Goal: Task Accomplishment & Management: Complete application form

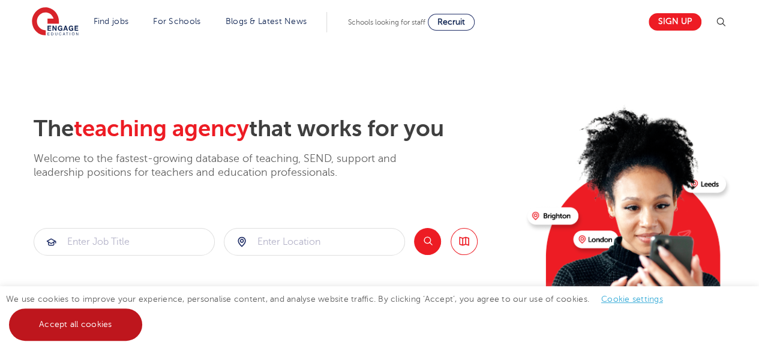
click at [56, 336] on link "Accept all cookies" at bounding box center [75, 325] width 133 height 32
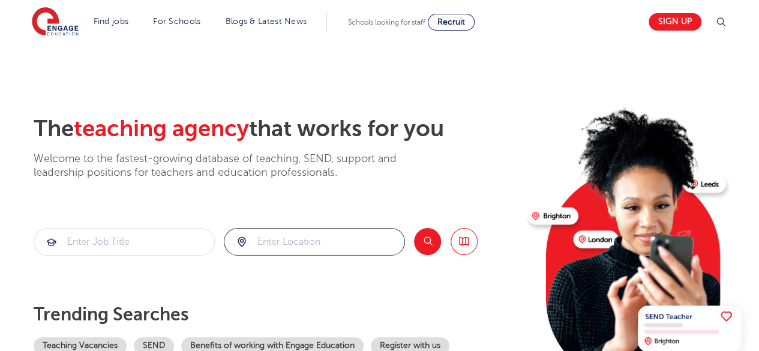
click at [306, 249] on input "search" at bounding box center [315, 242] width 180 height 26
click button "Submit" at bounding box center [0, 0] width 0 height 0
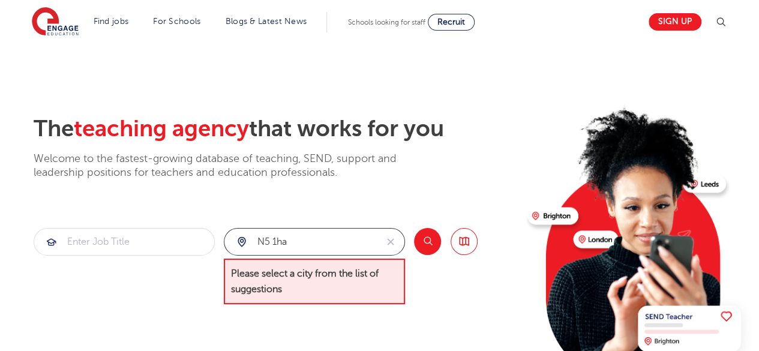
click at [306, 249] on input "n5 1ha" at bounding box center [301, 242] width 152 height 26
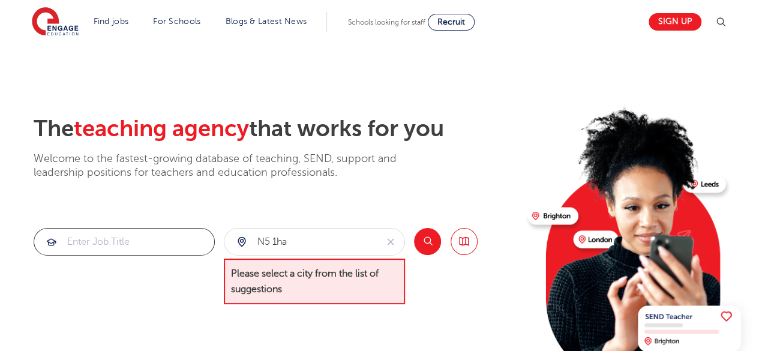
click at [158, 249] on input "search" at bounding box center [124, 242] width 180 height 26
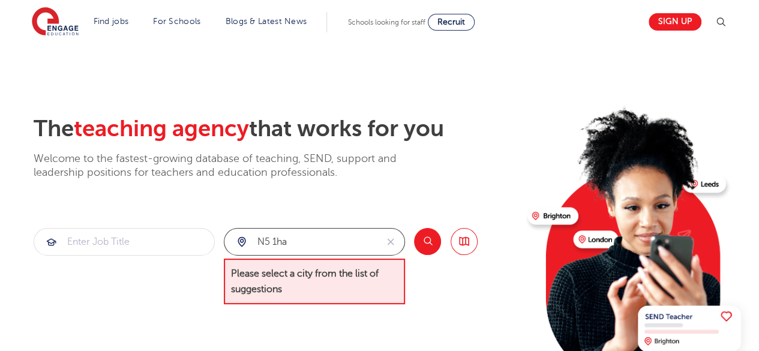
click at [295, 243] on input "n5 1ha" at bounding box center [301, 242] width 152 height 26
type input "n5 1HA"
click at [421, 241] on button "Search" at bounding box center [427, 241] width 27 height 27
click at [468, 157] on div "The teaching agency that works for you Welcome to the fastest-growing database …" at bounding box center [276, 147] width 484 height 65
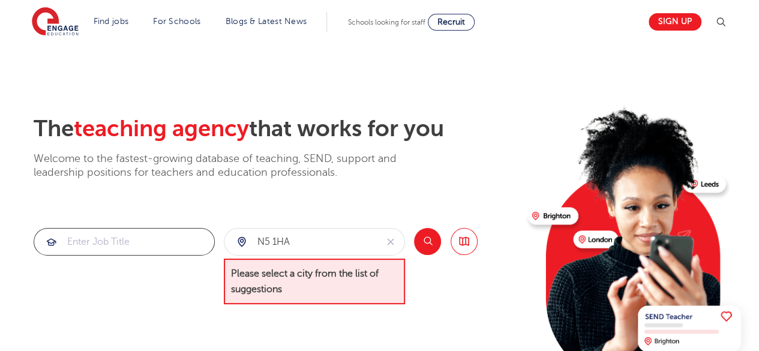
click at [169, 247] on input "search" at bounding box center [124, 242] width 180 height 26
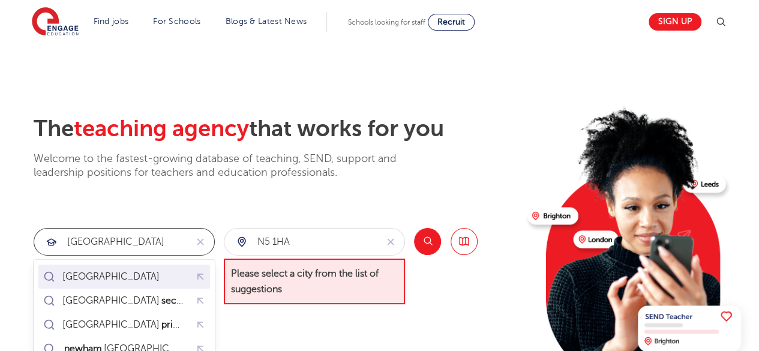
click at [146, 273] on div "london" at bounding box center [124, 277] width 167 height 19
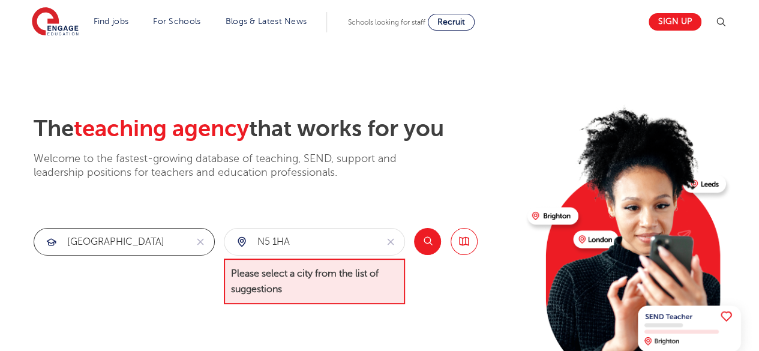
type input "london"
click at [432, 235] on button "Search" at bounding box center [427, 241] width 27 height 27
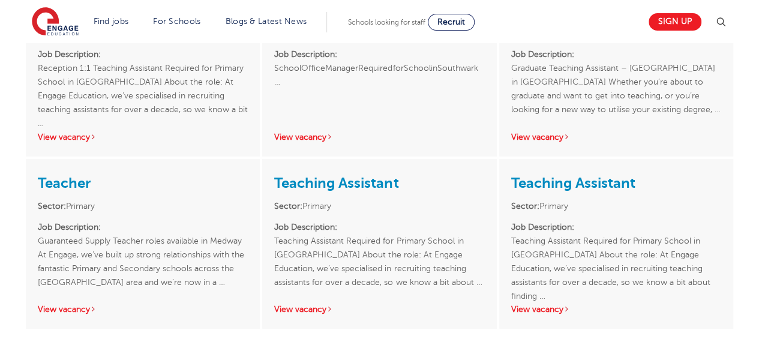
scroll to position [1871, 0]
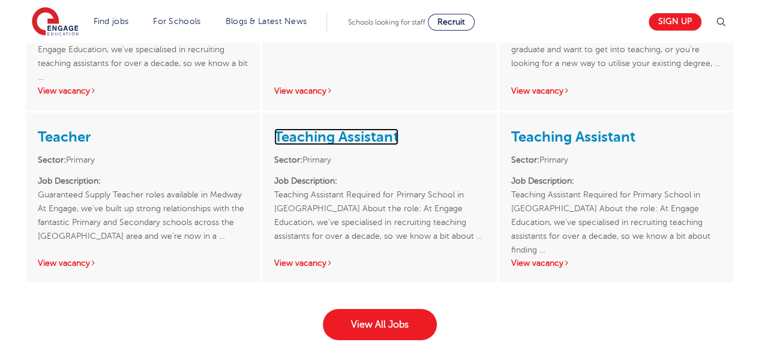
click at [326, 133] on link "Teaching Assistant" at bounding box center [336, 136] width 124 height 17
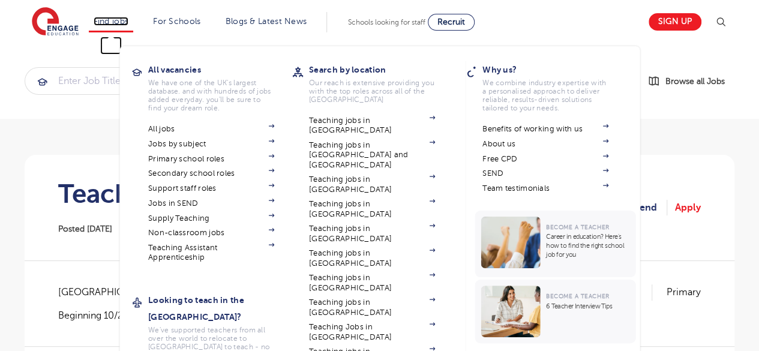
click at [119, 19] on link "Find jobs" at bounding box center [111, 21] width 35 height 9
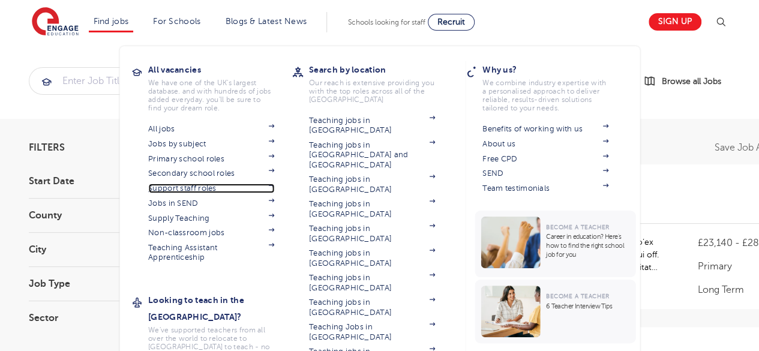
click at [205, 187] on link "Support staff roles" at bounding box center [211, 189] width 126 height 10
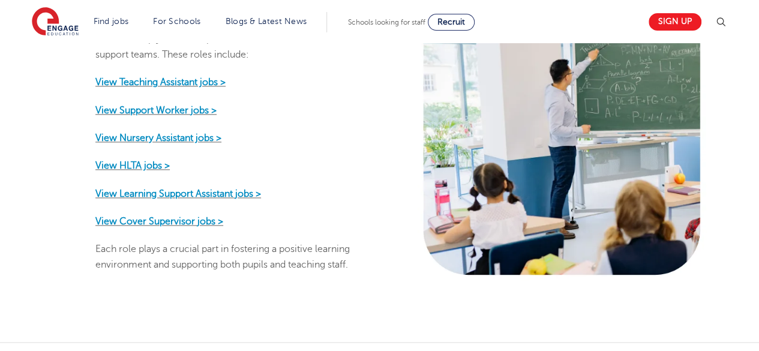
scroll to position [678, 0]
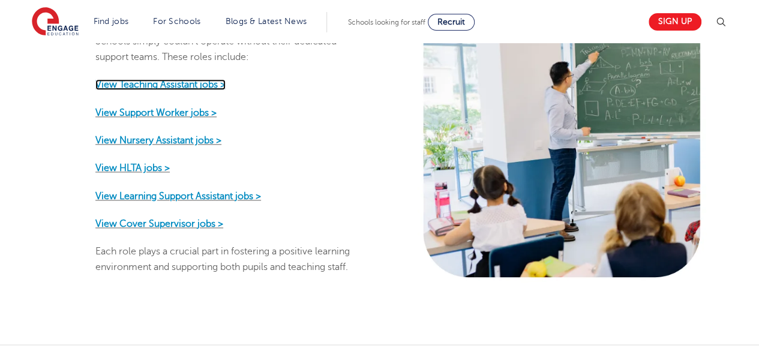
click at [168, 79] on strong "View Teaching Assistant jobs >" at bounding box center [160, 84] width 130 height 11
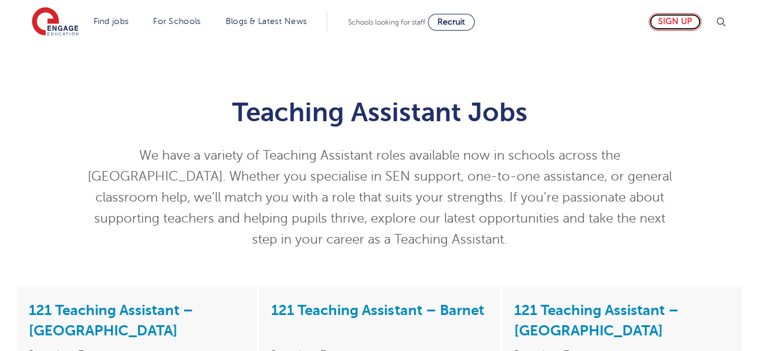
click at [686, 22] on link "Sign up" at bounding box center [675, 21] width 53 height 17
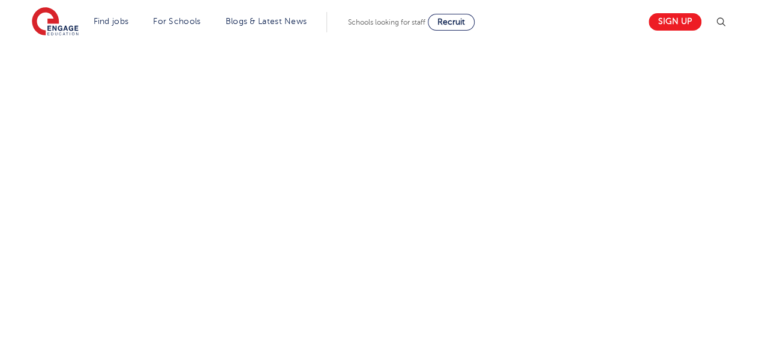
scroll to position [494, 0]
click at [508, 223] on div "Let us know more about you!" at bounding box center [380, 235] width 728 height 636
